Goal: Task Accomplishment & Management: Manage account settings

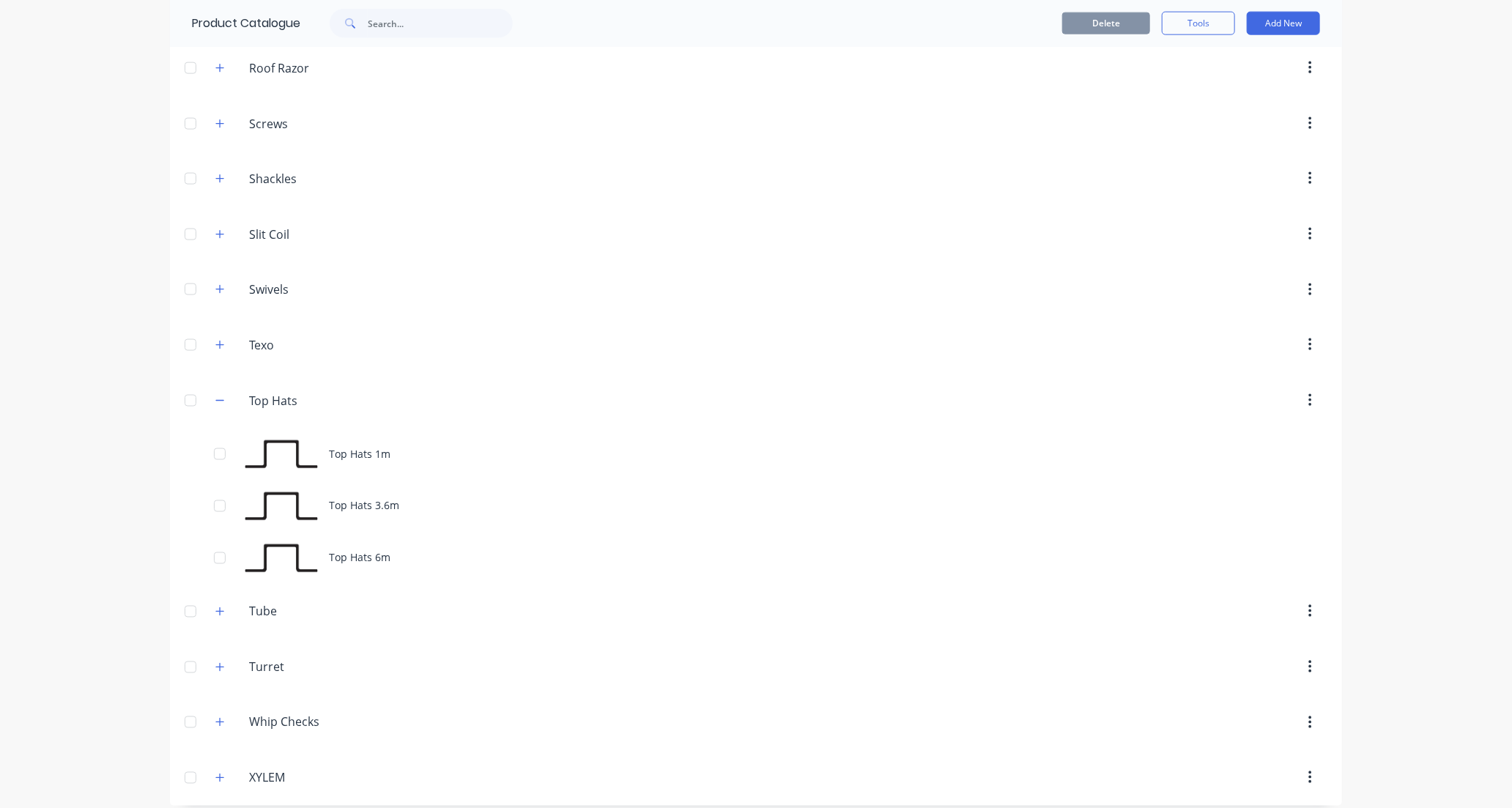
scroll to position [1229, 0]
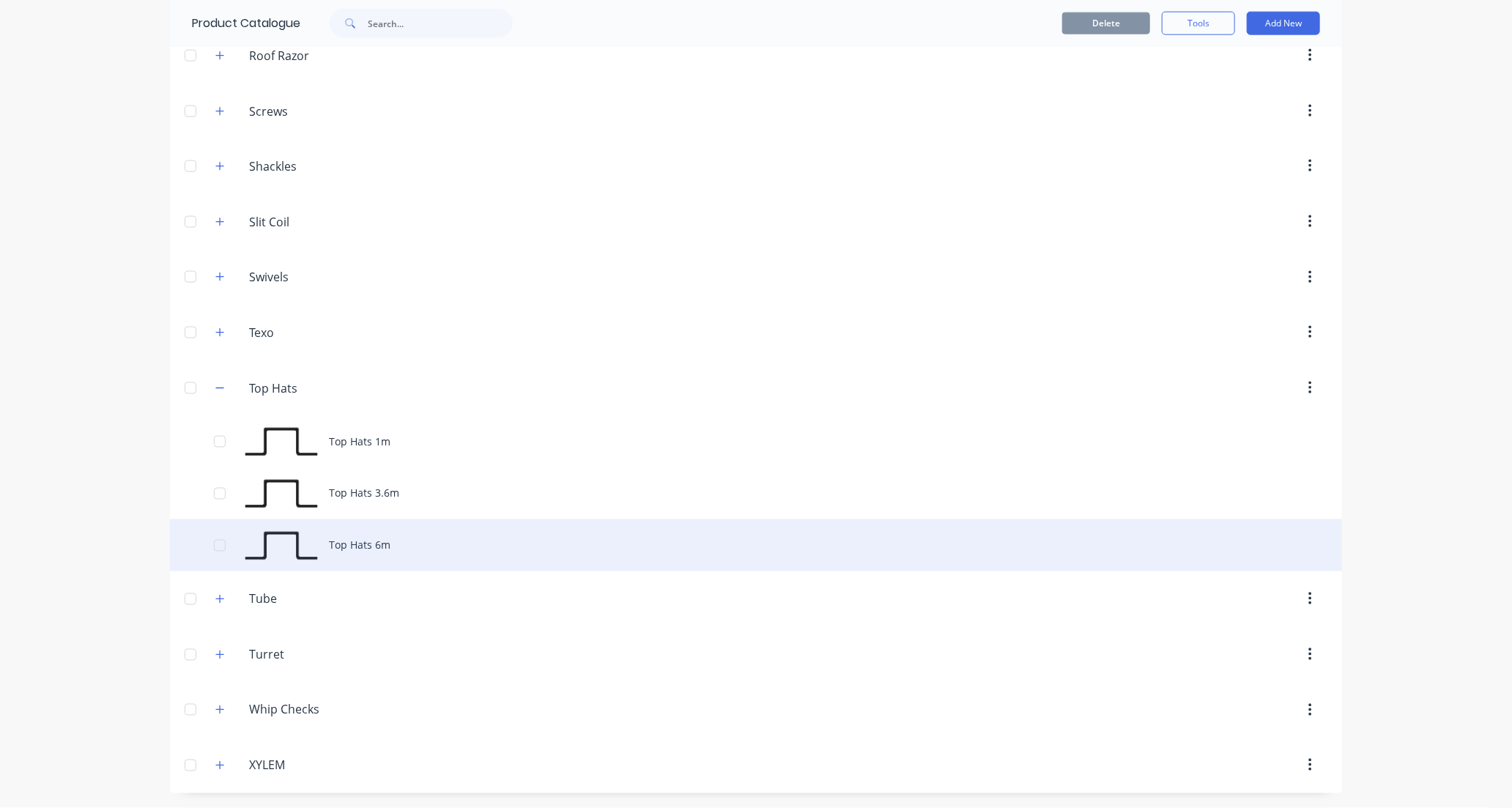
click at [397, 546] on div "Top Hats 6m" at bounding box center [756, 545] width 1172 height 52
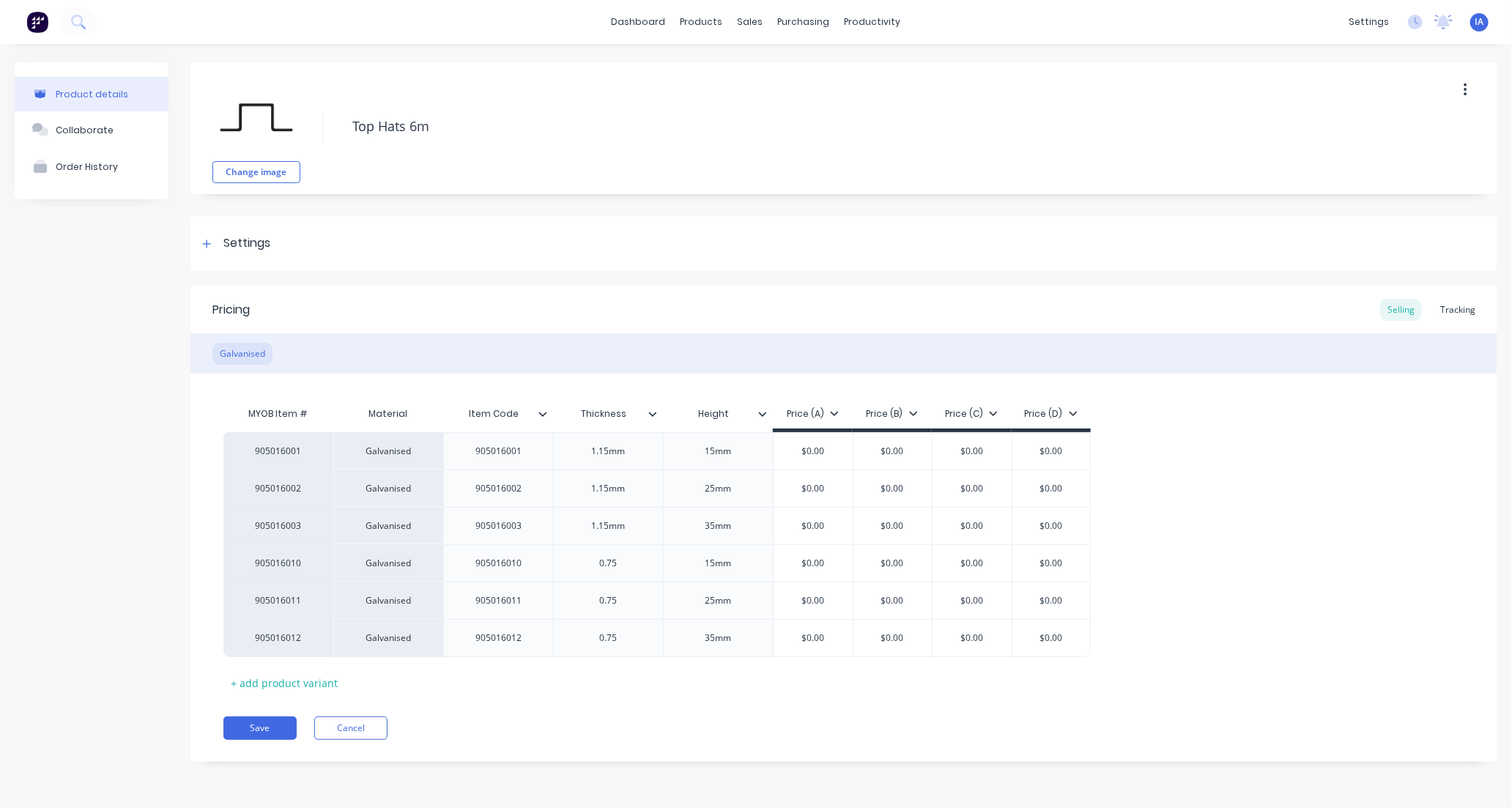
type textarea "x"
click at [1465, 304] on div "Tracking" at bounding box center [1458, 310] width 50 height 22
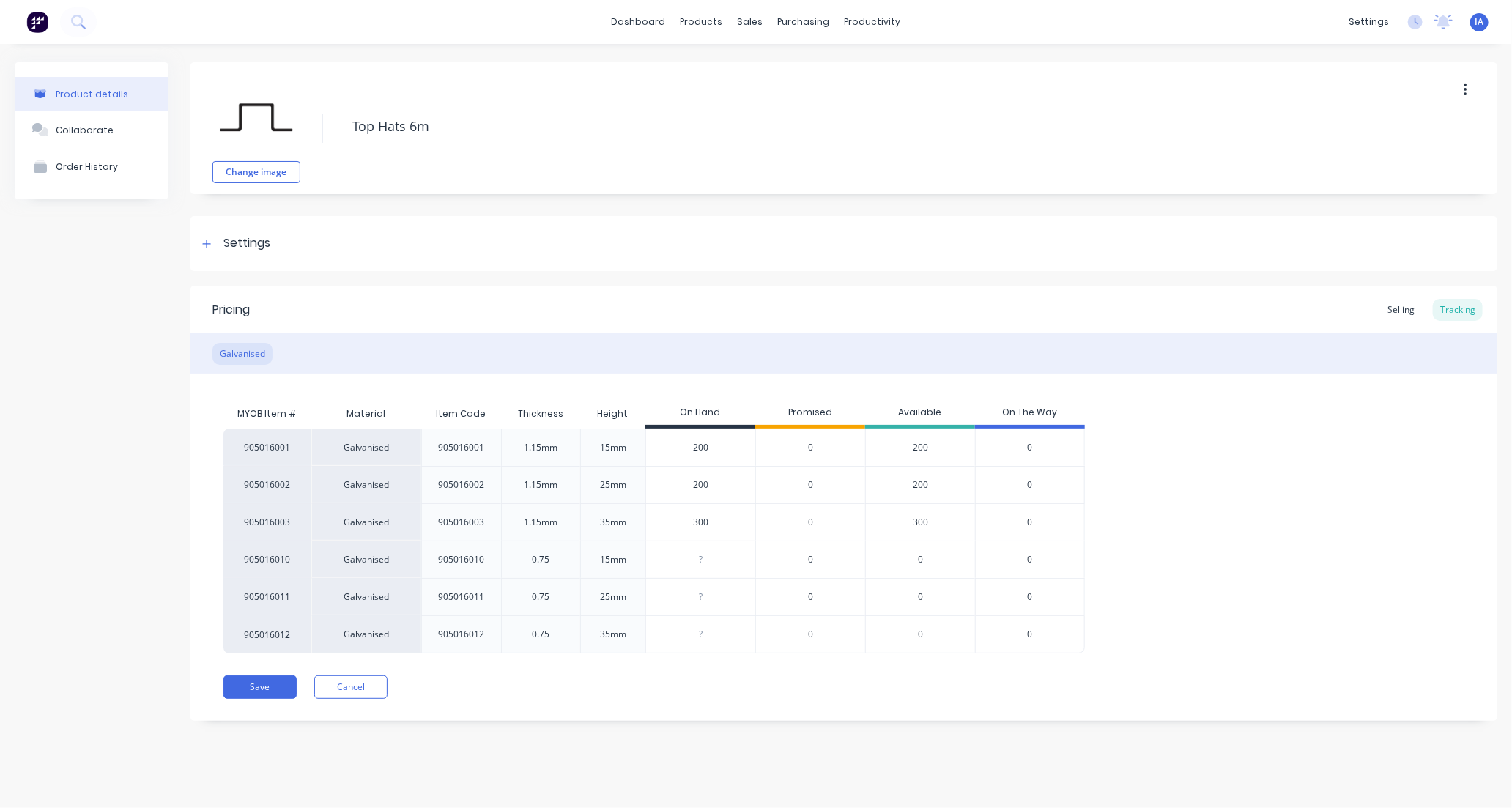
click at [691, 483] on input "200" at bounding box center [701, 485] width 109 height 13
type input "00"
type textarea "x"
type input "300"
type textarea "x"
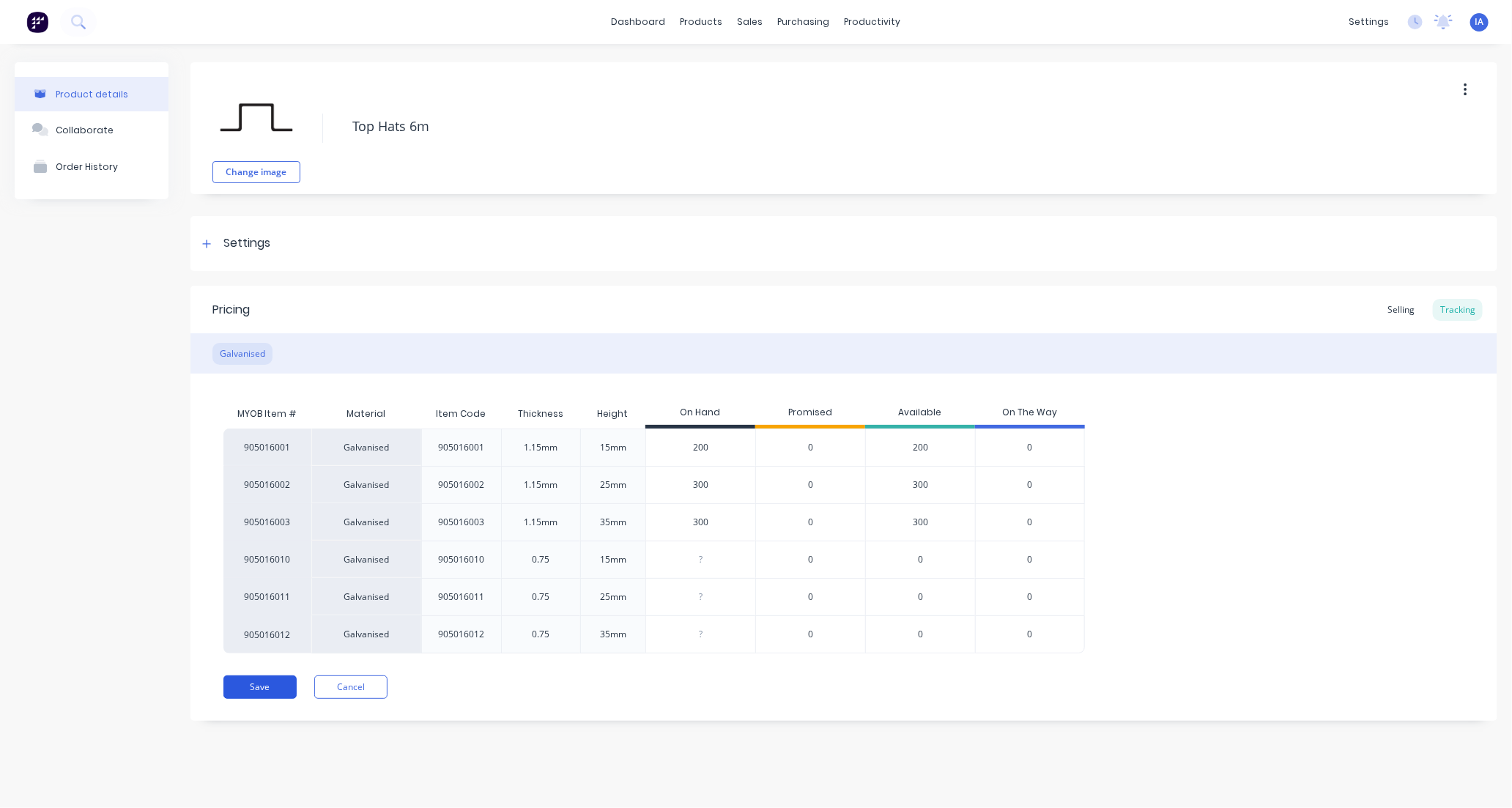
type input "300"
click at [243, 684] on button "Save" at bounding box center [260, 687] width 73 height 23
type textarea "x"
